Goal: Task Accomplishment & Management: Manage account settings

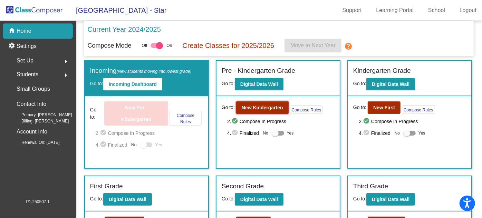
click at [259, 105] on b "New Kindergarten" at bounding box center [262, 108] width 41 height 6
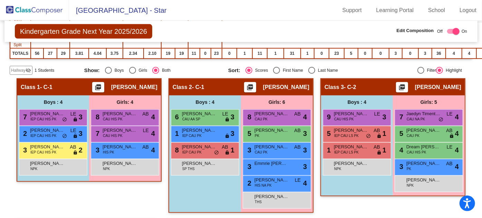
scroll to position [282, 0]
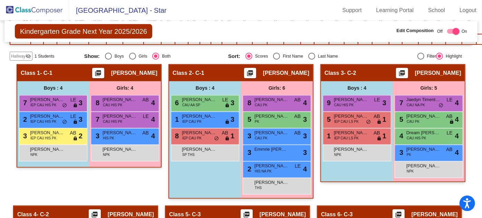
click at [158, 150] on div "[PERSON_NAME] NPK lock do_not_disturb_alt" at bounding box center [125, 152] width 66 height 14
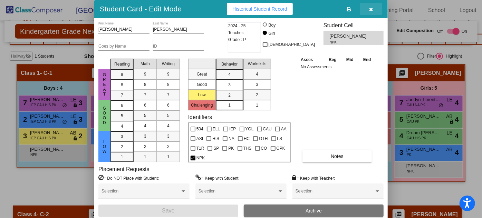
click at [369, 8] on icon "button" at bounding box center [371, 9] width 4 height 5
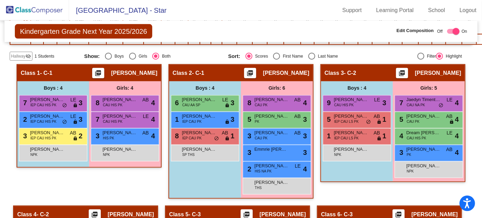
click at [158, 116] on div "7 [PERSON_NAME] CAU HIS PK LE lock do_not_disturb_alt 4" at bounding box center [125, 119] width 66 height 14
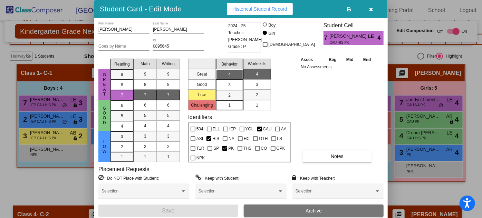
click at [171, 28] on input "[PERSON_NAME]" at bounding box center [178, 29] width 51 height 5
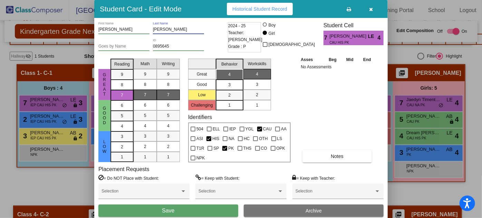
type input "[PERSON_NAME]"
click at [185, 210] on button "Save" at bounding box center [168, 211] width 140 height 12
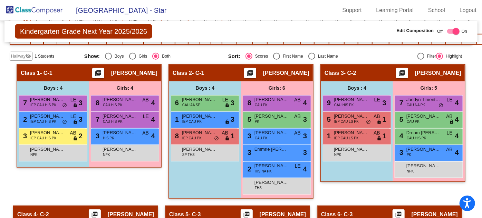
click at [137, 147] on span "[PERSON_NAME]" at bounding box center [119, 149] width 35 height 7
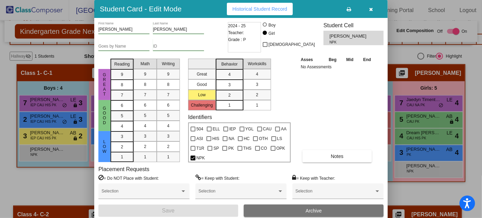
drag, startPoint x: 369, startPoint y: 9, endPoint x: 372, endPoint y: 13, distance: 4.5
click at [370, 10] on icon "button" at bounding box center [371, 9] width 4 height 5
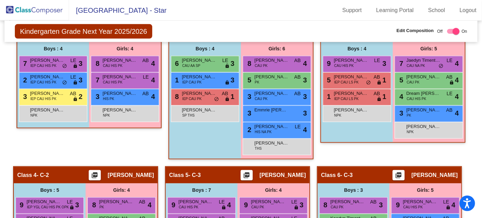
scroll to position [251, 0]
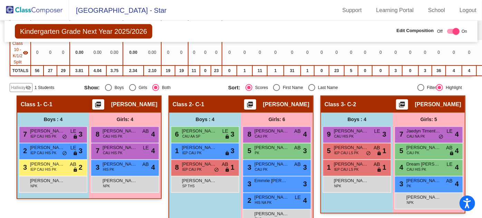
click at [19, 85] on span "Hallway" at bounding box center [18, 88] width 14 height 6
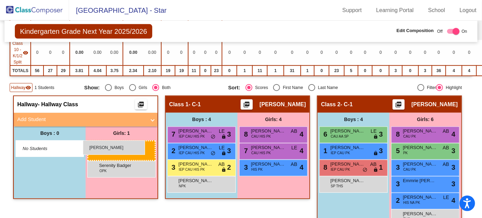
drag, startPoint x: 271, startPoint y: 177, endPoint x: 83, endPoint y: 140, distance: 192.0
drag, startPoint x: 268, startPoint y: 184, endPoint x: 86, endPoint y: 139, distance: 188.0
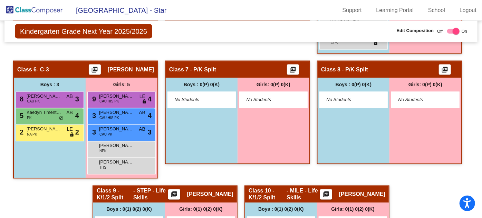
scroll to position [596, 0]
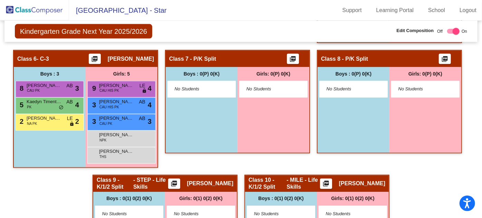
click at [50, 86] on div "8 [PERSON_NAME] CAU PK AB lock do_not_disturb_alt 3" at bounding box center [49, 88] width 66 height 14
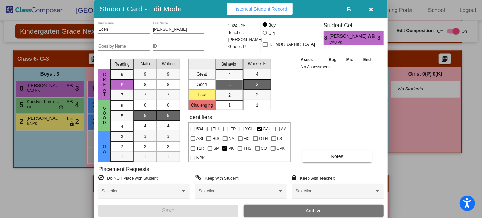
click at [372, 9] on icon "button" at bounding box center [371, 9] width 4 height 5
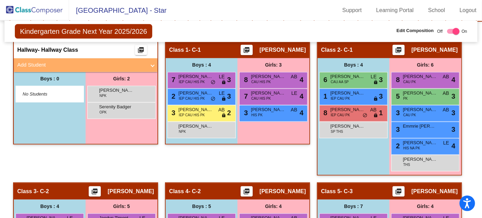
scroll to position [282, 0]
